Goal: Information Seeking & Learning: Learn about a topic

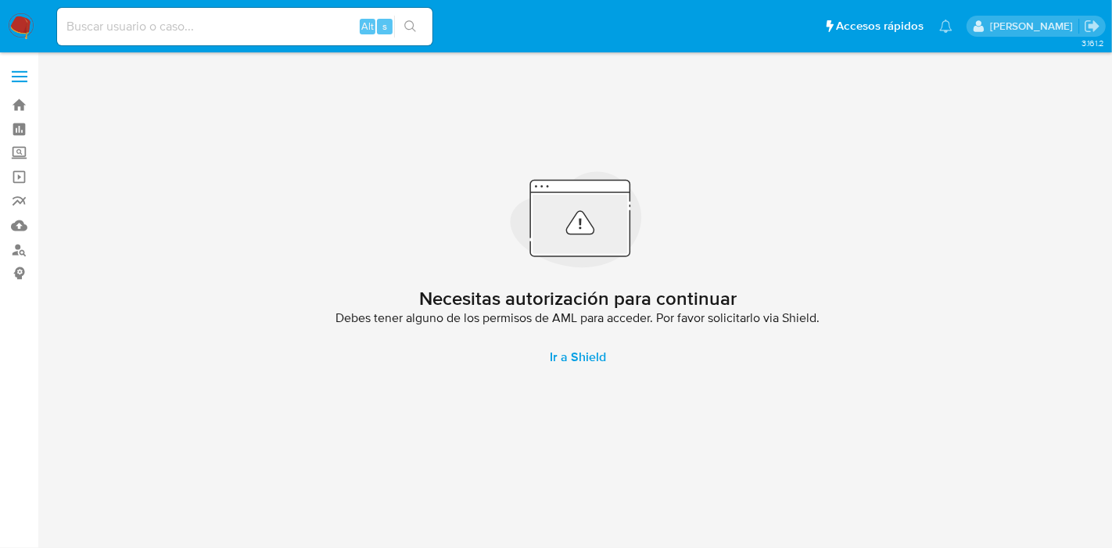
click at [141, 27] on input at bounding box center [245, 26] width 376 height 20
paste input "338031335"
type input "338031335"
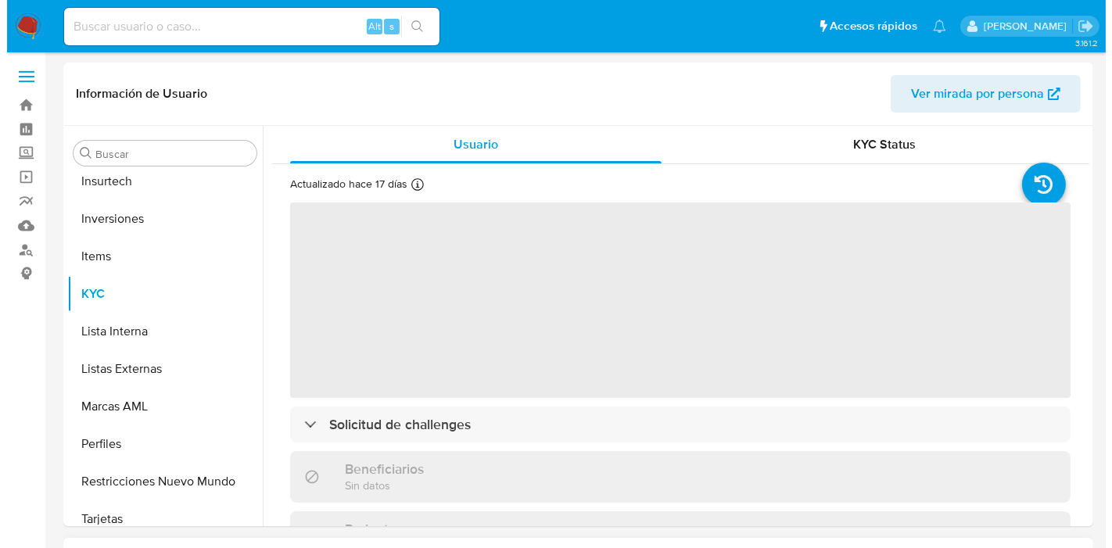
scroll to position [810, 0]
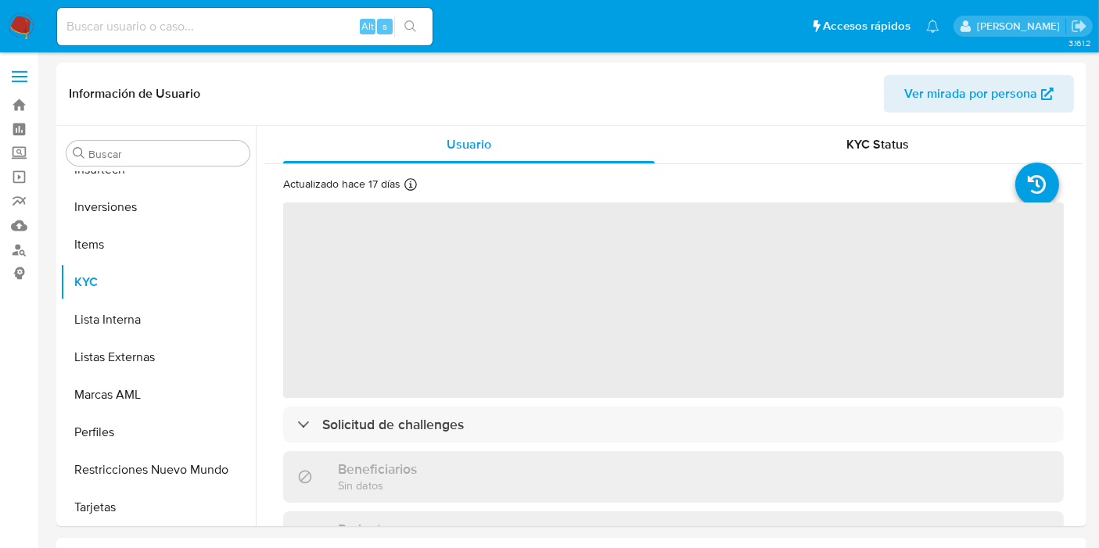
scroll to position [810, 0]
select select "10"
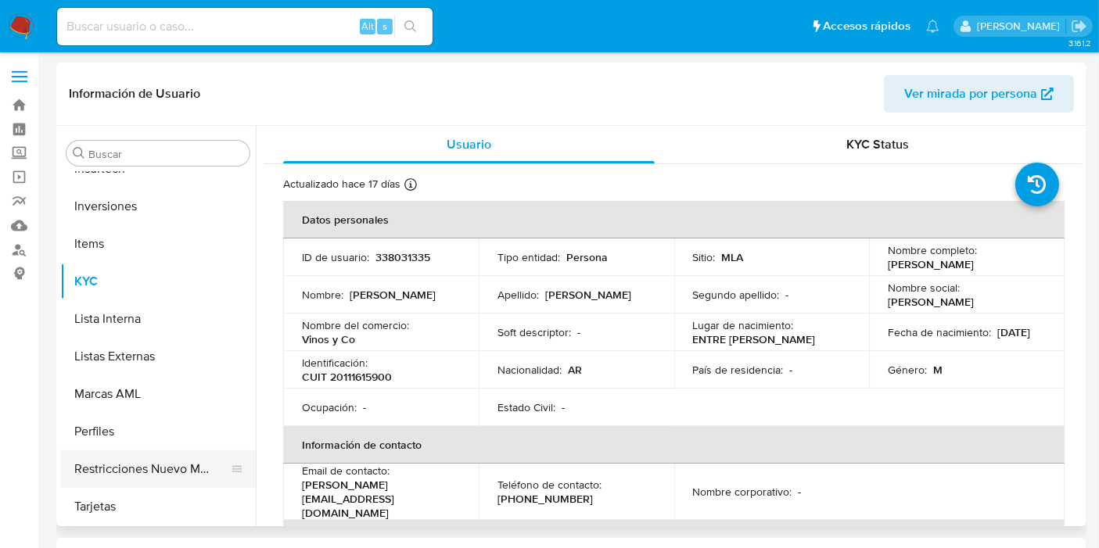
click at [145, 455] on button "Restricciones Nuevo Mundo" at bounding box center [151, 470] width 183 height 38
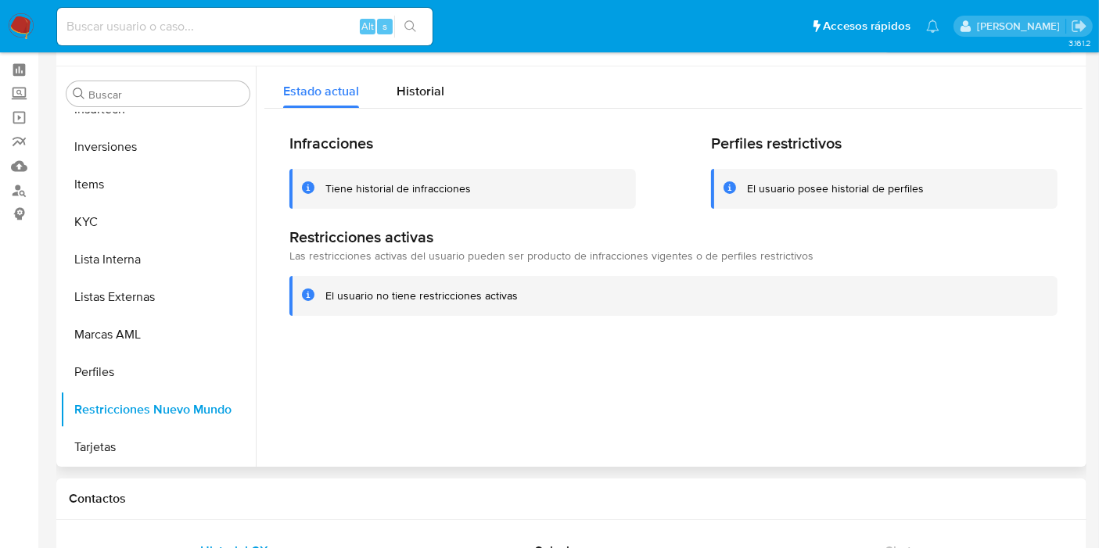
scroll to position [87, 0]
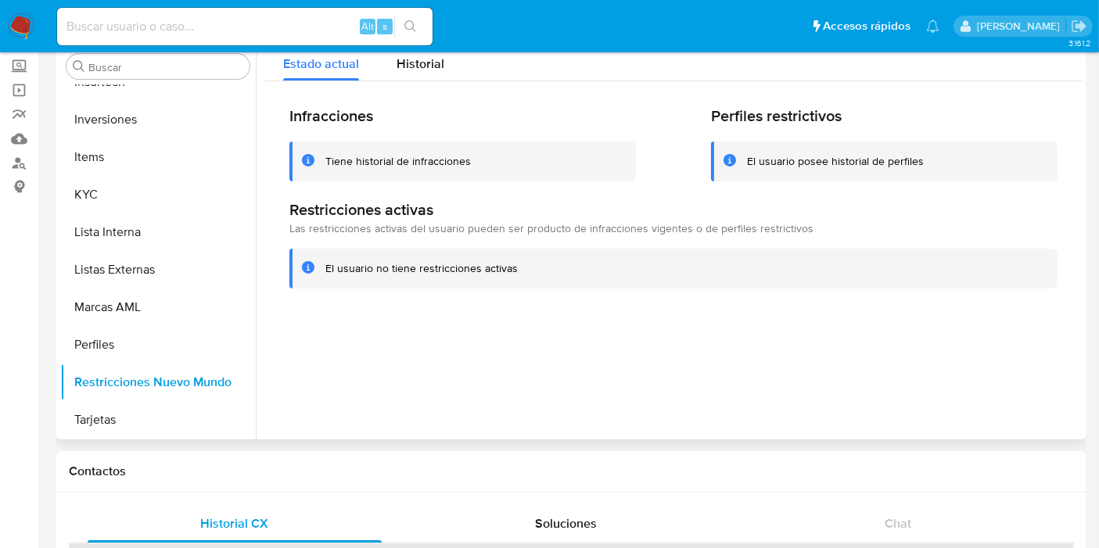
drag, startPoint x: 371, startPoint y: 166, endPoint x: 505, endPoint y: 166, distance: 133.8
click at [505, 166] on div "Tiene historial de infracciones" at bounding box center [474, 161] width 298 height 15
click at [512, 164] on div "Tiene historial de infracciones" at bounding box center [474, 161] width 298 height 15
click at [420, 70] on span "Historial" at bounding box center [421, 64] width 48 height 18
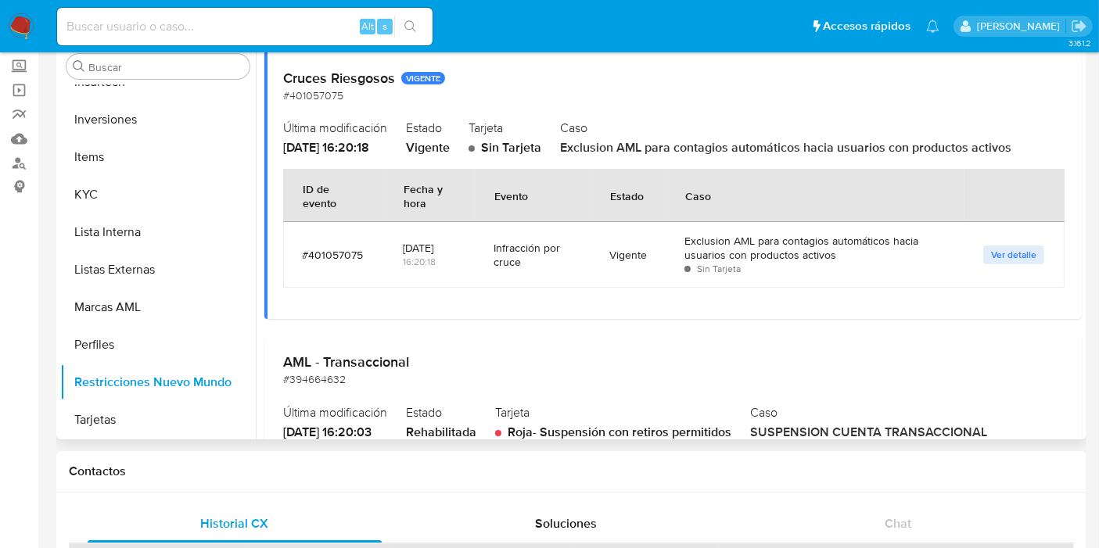
drag, startPoint x: 789, startPoint y: 149, endPoint x: 921, endPoint y: 147, distance: 131.4
click at [915, 148] on span "Exclusion AML para contagios automáticos hacia usuarios con productos activos" at bounding box center [785, 147] width 451 height 18
click at [922, 147] on span "Exclusion AML para contagios automáticos hacia usuarios con productos activos" at bounding box center [785, 147] width 451 height 18
drag, startPoint x: 726, startPoint y: 240, endPoint x: 836, endPoint y: 258, distance: 111.0
click at [836, 258] on div "Exclusion AML para contagios automáticos hacia usuarios con productos activos" at bounding box center [815, 248] width 261 height 28
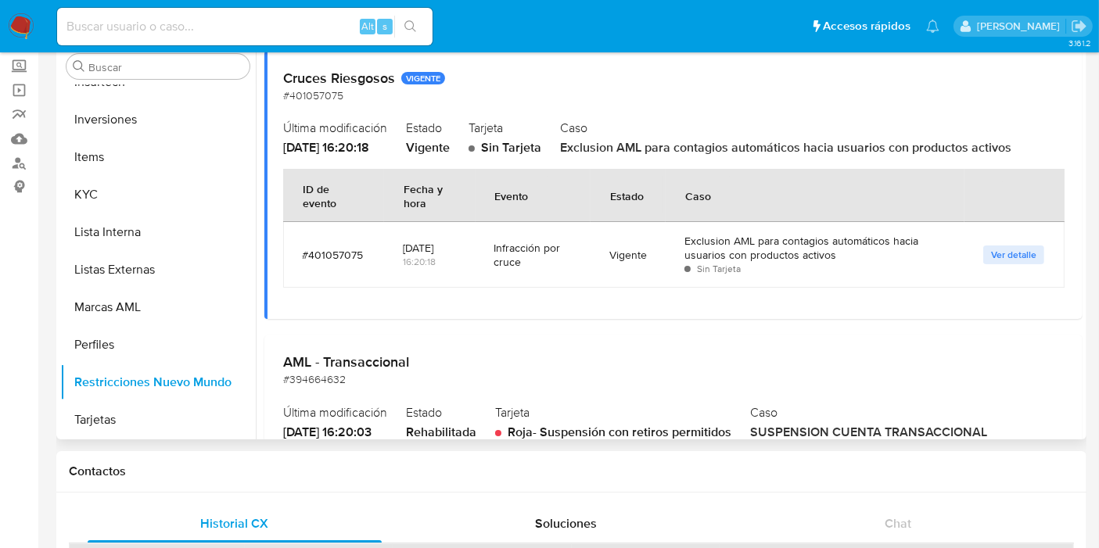
click at [836, 258] on div "Exclusion AML para contagios automáticos hacia usuarios con productos activos" at bounding box center [815, 248] width 261 height 28
drag, startPoint x: 527, startPoint y: 260, endPoint x: 531, endPoint y: 272, distance: 13.1
click at [531, 272] on div "Infracción por cruce" at bounding box center [532, 255] width 77 height 52
click at [532, 273] on div "Infracción por cruce" at bounding box center [532, 255] width 77 height 52
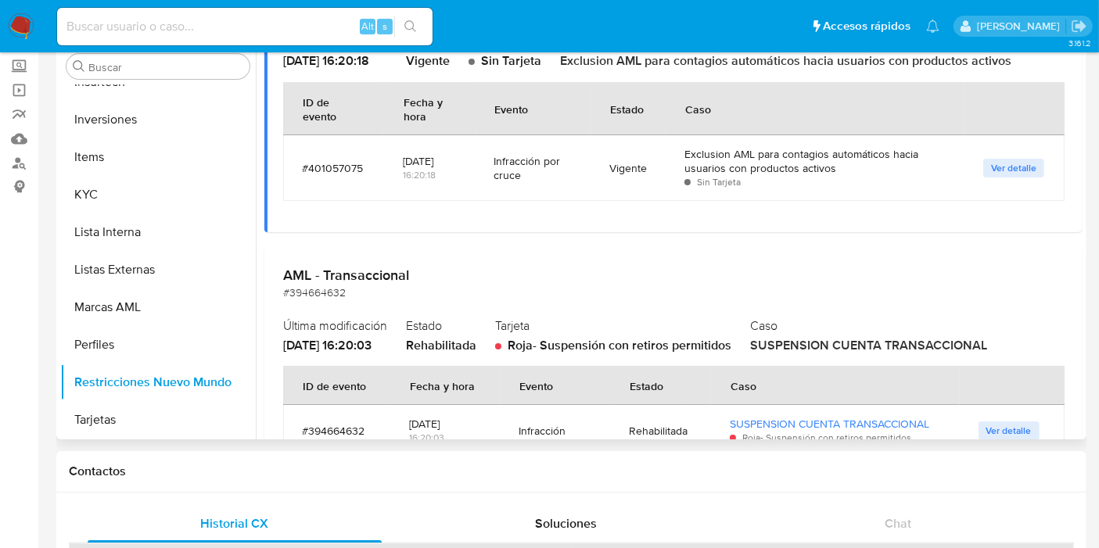
drag, startPoint x: 708, startPoint y: 340, endPoint x: 645, endPoint y: 345, distance: 62.8
click at [645, 343] on span "Roja - Suspensión con retiros permitidos" at bounding box center [620, 345] width 224 height 18
click at [646, 346] on span "Roja - Suspensión con retiros permitidos" at bounding box center [620, 345] width 224 height 18
click at [703, 344] on span "Roja - Suspensión con retiros permitidos" at bounding box center [620, 345] width 224 height 18
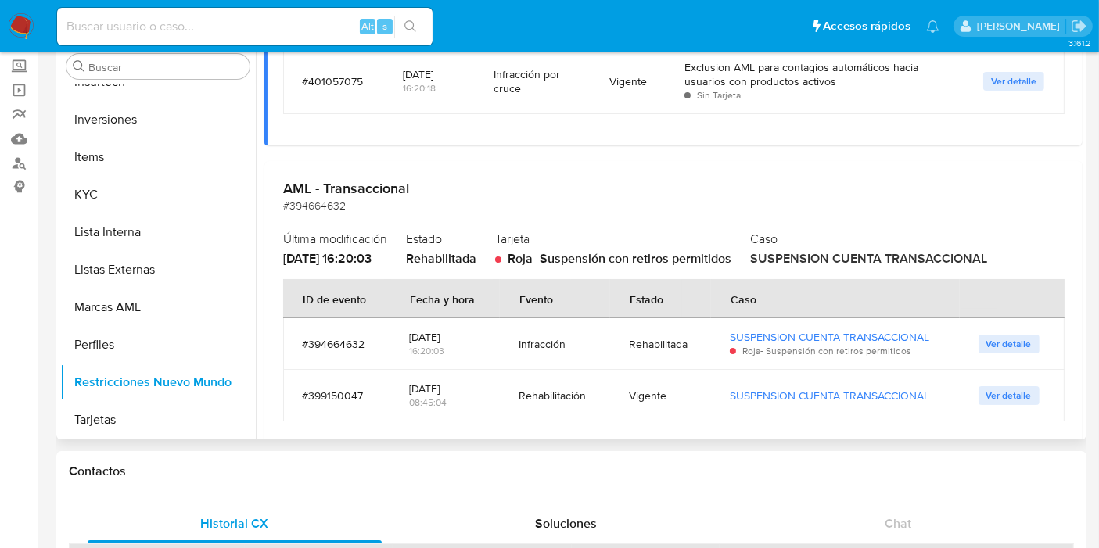
drag, startPoint x: 928, startPoint y: 262, endPoint x: 807, endPoint y: 263, distance: 120.5
click at [808, 263] on span "SUSPENSION CUENTA TRANSACCIONAL" at bounding box center [868, 259] width 237 height 18
drag, startPoint x: 705, startPoint y: 268, endPoint x: 588, endPoint y: 264, distance: 117.4
click at [588, 264] on div "AML - Transaccional #394664632 Última modificación [DATE] 16:20:03 Estado Rehab…" at bounding box center [673, 307] width 818 height 292
click at [588, 264] on span "Roja - Suspensión con retiros permitidos" at bounding box center [620, 259] width 224 height 18
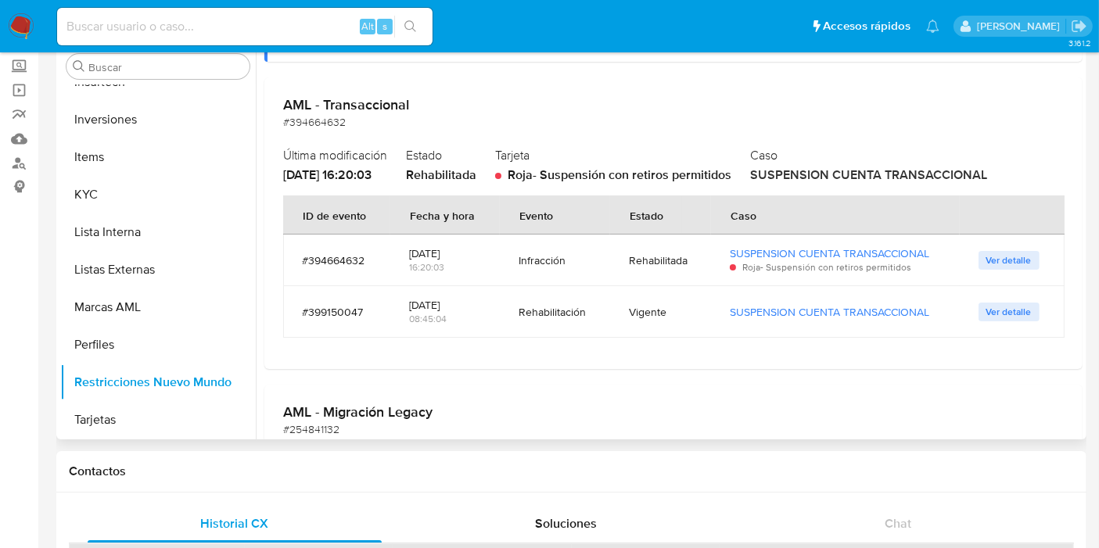
scroll to position [347, 0]
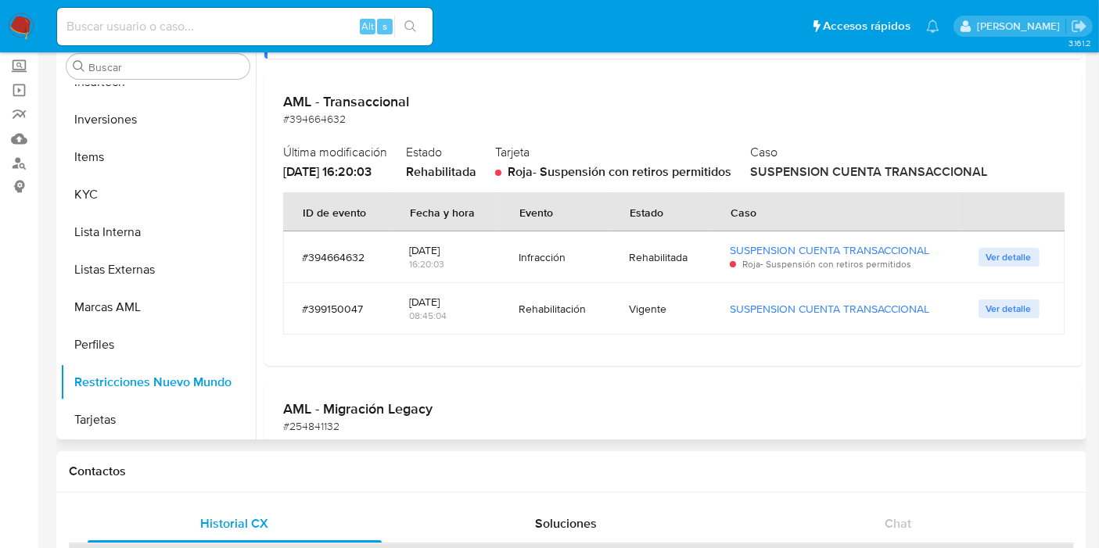
drag, startPoint x: 734, startPoint y: 171, endPoint x: 621, endPoint y: 168, distance: 112.7
click at [621, 168] on span "Roja - Suspensión con retiros permitidos" at bounding box center [620, 172] width 224 height 18
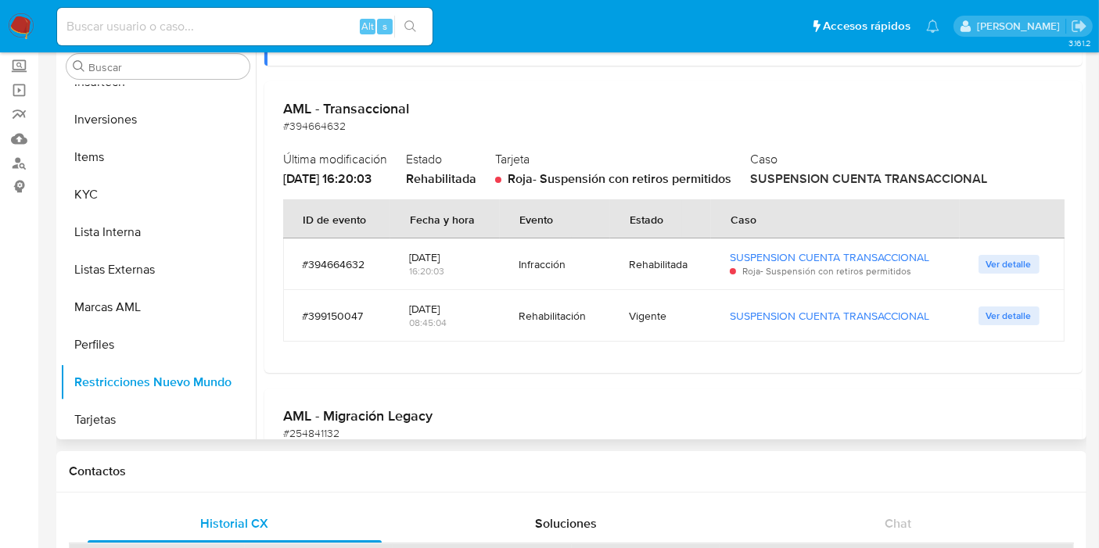
scroll to position [253, 0]
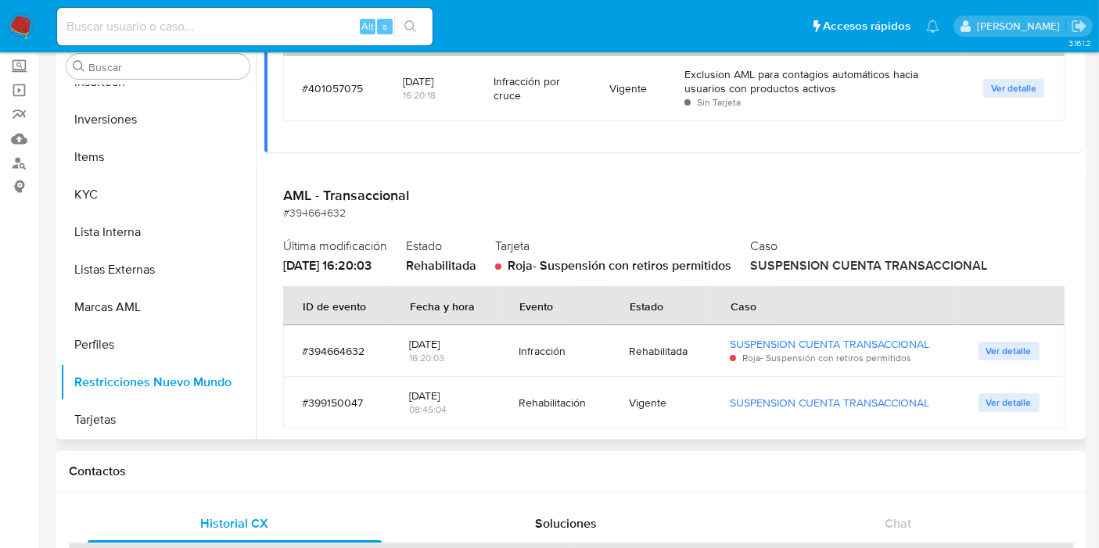
drag, startPoint x: 873, startPoint y: 355, endPoint x: 789, endPoint y: 363, distance: 84.9
click at [785, 361] on span "Roja - Suspensión con retiros permitidos" at bounding box center [826, 357] width 169 height 13
click at [816, 370] on div "SUSPENSION CUENTA TRANSACCIONAL Roja - Suspensión con retiros permitidos" at bounding box center [835, 351] width 211 height 52
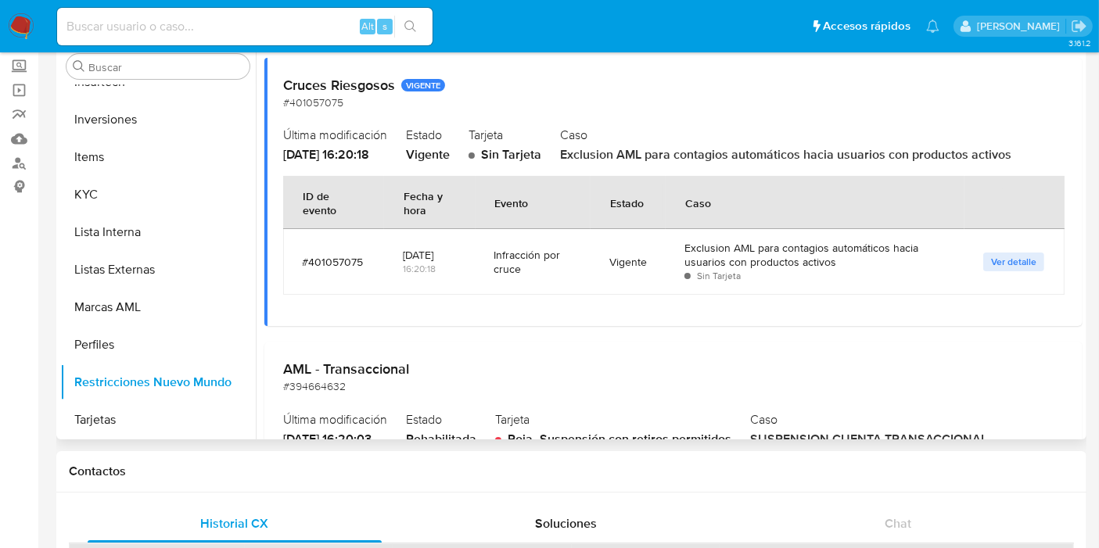
drag, startPoint x: 720, startPoint y: 249, endPoint x: 868, endPoint y: 276, distance: 150.4
click at [846, 267] on div "Exclusion AML para contagios automáticos hacia usuarios con productos activos" at bounding box center [815, 255] width 261 height 28
click at [872, 279] on div "Sin Tarjeta" at bounding box center [815, 276] width 261 height 14
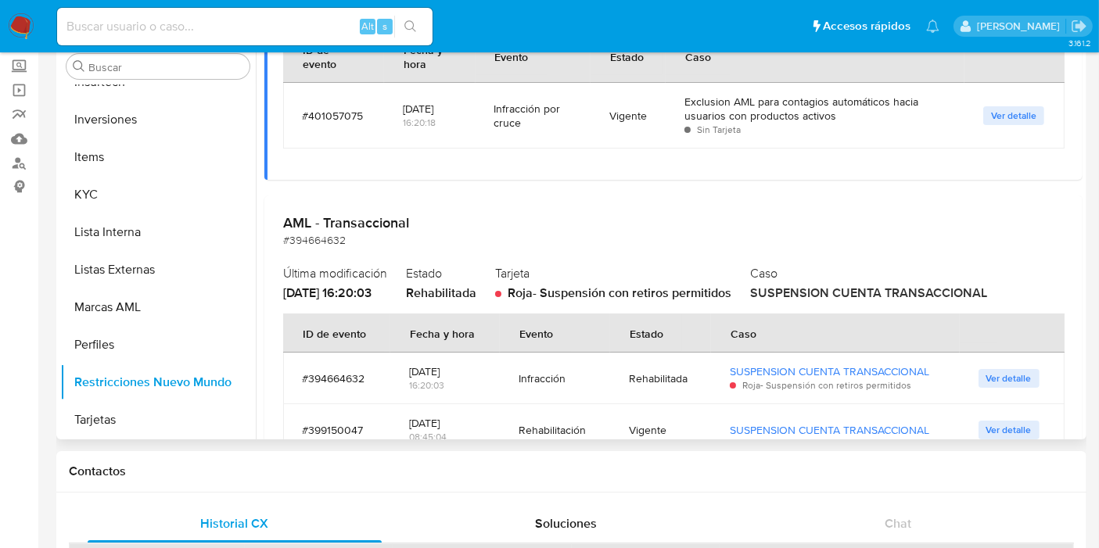
scroll to position [87, 0]
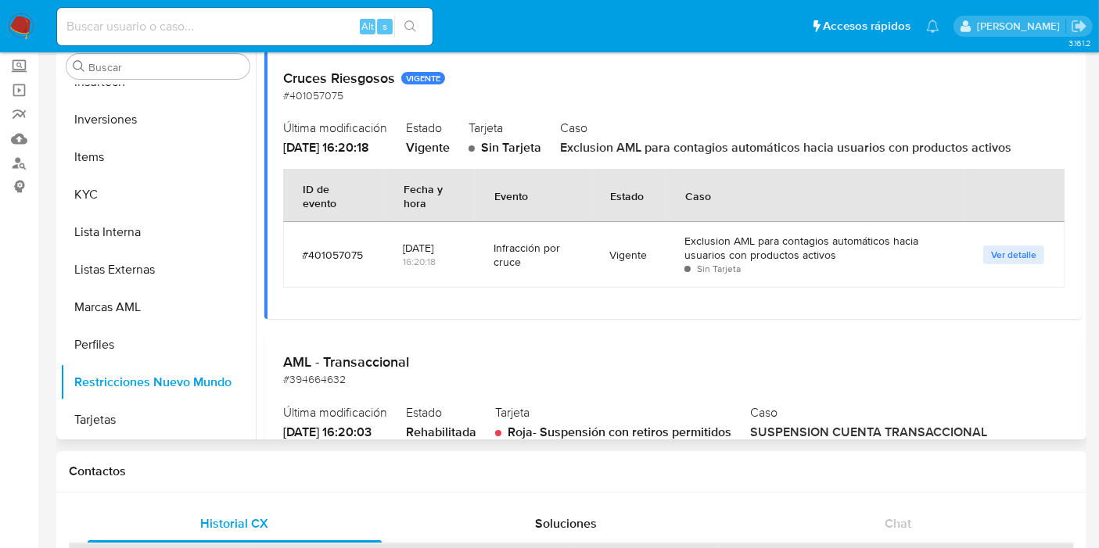
drag, startPoint x: 716, startPoint y: 139, endPoint x: 943, endPoint y: 157, distance: 228.4
click at [904, 155] on div "Caso Exclusion AML para contagios automáticos hacia usuarios con productos acti…" at bounding box center [812, 136] width 504 height 41
click at [945, 157] on div "Cruces Riesgosos VIGENTE #401057075 Última modificación [DATE] 16:20:18 Estado …" at bounding box center [673, 185] width 818 height 268
drag, startPoint x: 1017, startPoint y: 149, endPoint x: 840, endPoint y: 146, distance: 176.8
click at [840, 146] on span "Exclusion AML para contagios automáticos hacia usuarios con productos activos" at bounding box center [785, 147] width 451 height 18
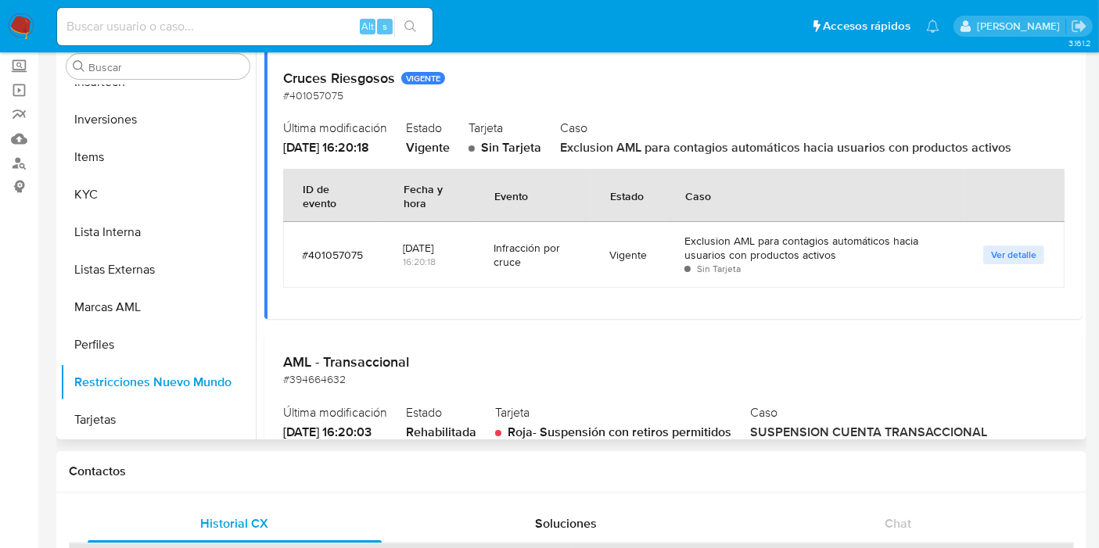
click at [840, 146] on span "Exclusion AML para contagios automáticos hacia usuarios con productos activos" at bounding box center [785, 147] width 451 height 18
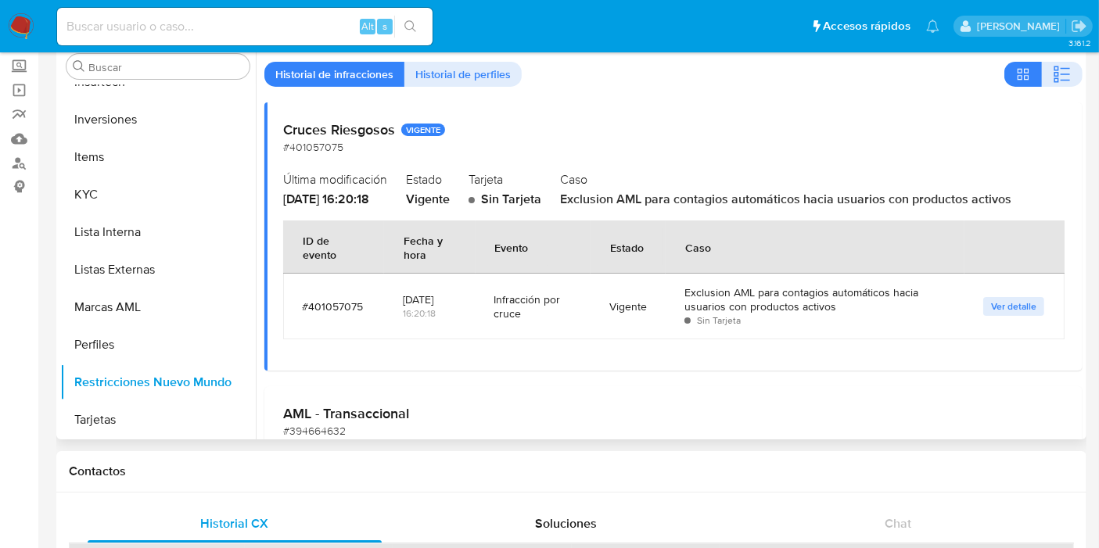
scroll to position [0, 0]
